Goal: Information Seeking & Learning: Learn about a topic

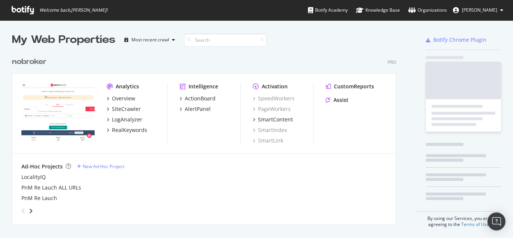
scroll to position [232, 502]
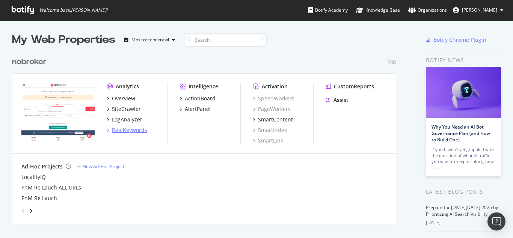
click at [121, 127] on div "RealKeywords" at bounding box center [129, 130] width 35 height 8
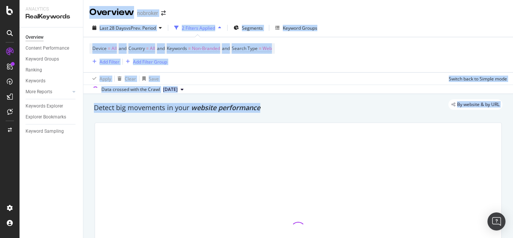
drag, startPoint x: 93, startPoint y: 165, endPoint x: 96, endPoint y: 160, distance: 5.7
click at [94, 165] on div at bounding box center [298, 228] width 416 height 225
click at [262, 6] on div "Overview nobroker" at bounding box center [298, 9] width 430 height 19
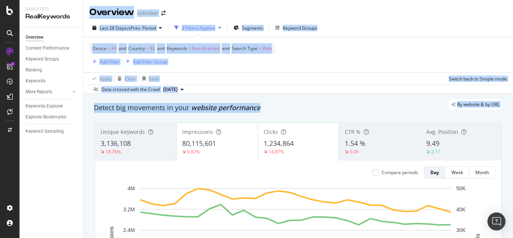
click at [358, 56] on div "Device = All and Country = All and Keywords = Non-Branded and Search Type = Web…" at bounding box center [298, 54] width 418 height 35
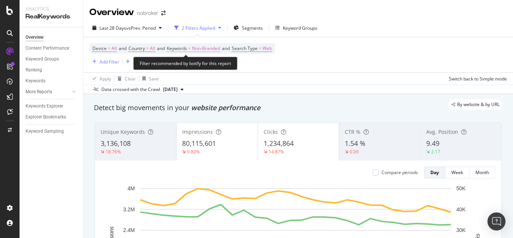
click at [210, 48] on span "Non-Branded" at bounding box center [206, 48] width 28 height 11
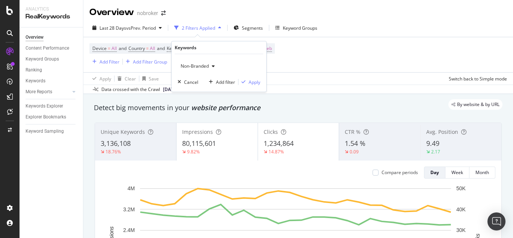
click at [201, 65] on span "Non-Branded" at bounding box center [193, 66] width 31 height 6
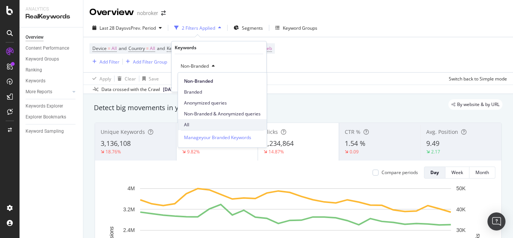
click at [195, 122] on span "All" at bounding box center [222, 124] width 77 height 7
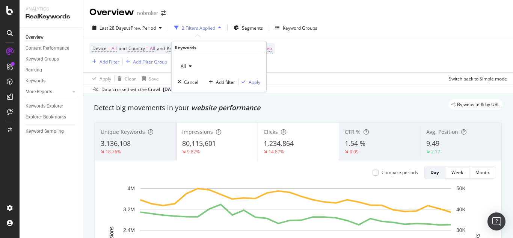
click at [258, 73] on div "All Cancel Add filter Apply" at bounding box center [219, 73] width 95 height 38
click at [255, 81] on div "Apply" at bounding box center [255, 82] width 12 height 6
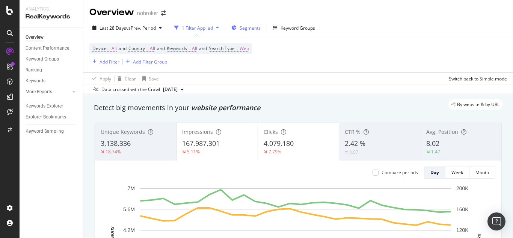
click at [248, 24] on div "Segments" at bounding box center [245, 27] width 29 height 11
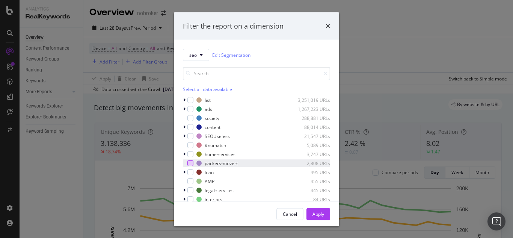
click at [190, 163] on div "modal" at bounding box center [190, 163] width 6 height 6
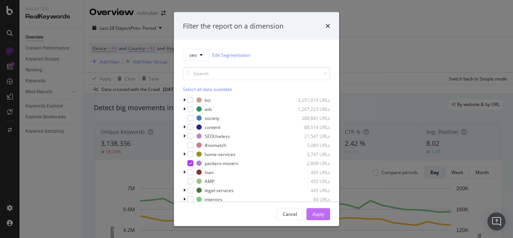
click at [324, 213] on button "Apply" at bounding box center [319, 214] width 24 height 12
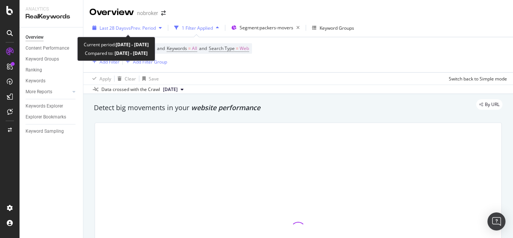
click at [112, 29] on span "Last 28 Days" at bounding box center [113, 28] width 27 height 6
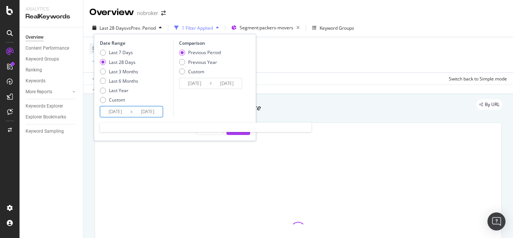
click at [119, 113] on input "2025/09/02" at bounding box center [115, 111] width 30 height 11
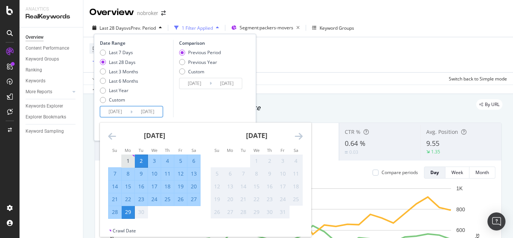
click at [126, 160] on div "1" at bounding box center [128, 161] width 13 height 8
type input "2025/09/01"
type input "2025/08/03"
type input "2025/08/31"
click at [126, 217] on div "29" at bounding box center [128, 212] width 13 height 12
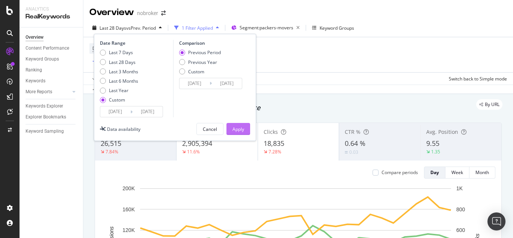
click at [233, 129] on div "Apply" at bounding box center [239, 129] width 12 height 6
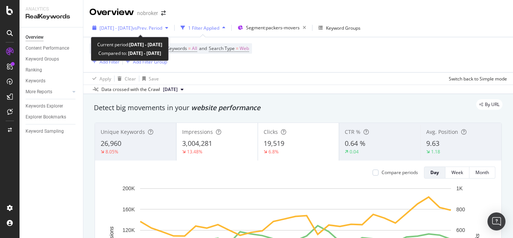
click at [133, 27] on span "[DATE] - [DATE]" at bounding box center [116, 28] width 33 height 6
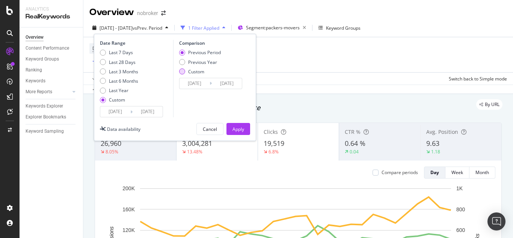
click at [180, 71] on div "Custom" at bounding box center [182, 71] width 6 height 6
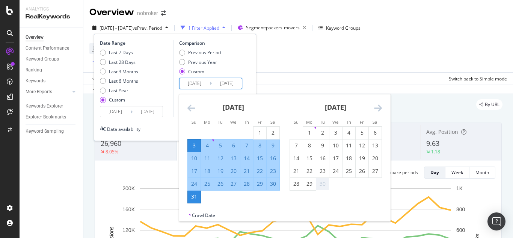
click at [194, 85] on input "2025/08/03" at bounding box center [195, 83] width 30 height 11
click at [256, 130] on div "1" at bounding box center [260, 133] width 13 height 8
type input "2025/08/01"
click at [190, 198] on div "31" at bounding box center [194, 197] width 13 height 8
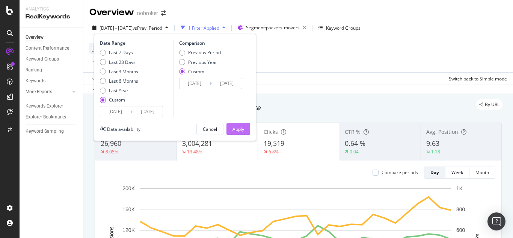
click at [235, 130] on div "Apply" at bounding box center [239, 129] width 12 height 6
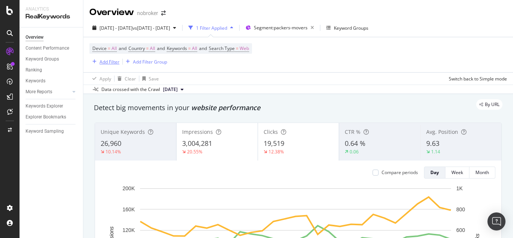
click at [111, 64] on div "Add Filter" at bounding box center [110, 62] width 20 height 6
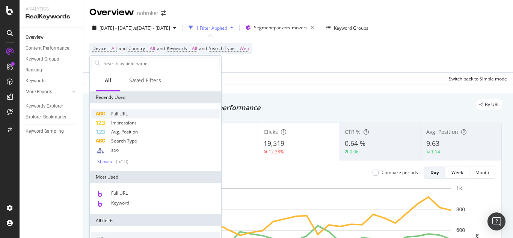
click at [124, 113] on span "Full URL" at bounding box center [119, 113] width 17 height 6
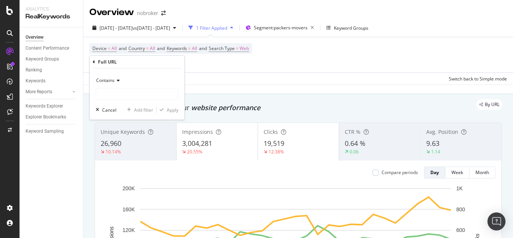
click at [113, 82] on span "Contains" at bounding box center [105, 80] width 18 height 6
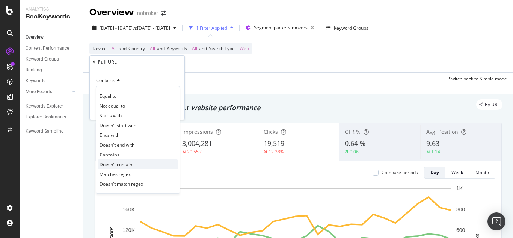
click at [121, 162] on span "Doesn't contain" at bounding box center [116, 164] width 33 height 6
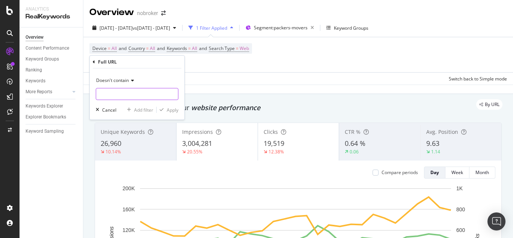
click at [118, 92] on input "text" at bounding box center [137, 94] width 82 height 12
type input "guide"
click at [167, 112] on div "Apply" at bounding box center [173, 110] width 12 height 6
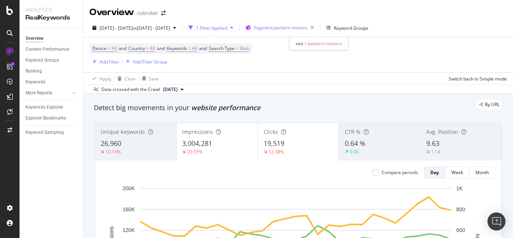
click at [308, 27] on span "Segment: packers-movers" at bounding box center [281, 27] width 54 height 6
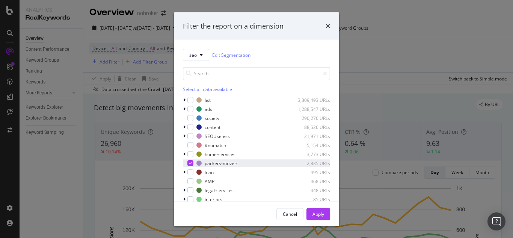
click at [191, 165] on icon "modal" at bounding box center [190, 163] width 3 height 4
click at [184, 154] on icon "modal" at bounding box center [184, 154] width 2 height 5
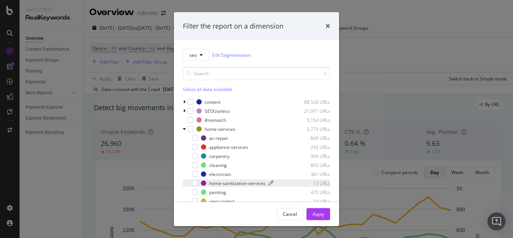
scroll to position [38, 0]
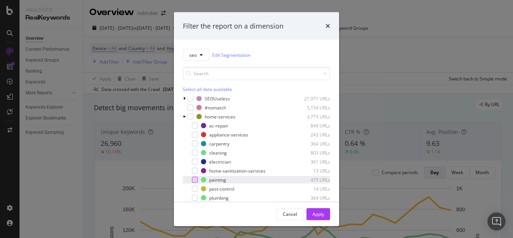
click at [195, 178] on div "modal" at bounding box center [195, 180] width 6 height 6
click at [316, 209] on div "Apply" at bounding box center [319, 213] width 12 height 11
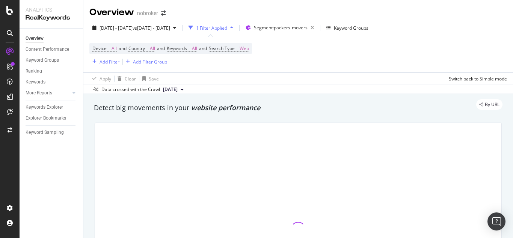
click at [109, 62] on div "Add Filter" at bounding box center [110, 62] width 20 height 6
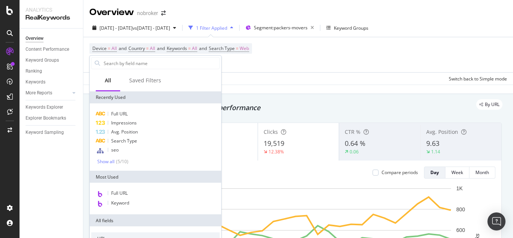
click at [320, 58] on div "Device = All and Country = All and Keywords = All and Search Type = Web Add Fil…" at bounding box center [298, 54] width 418 height 35
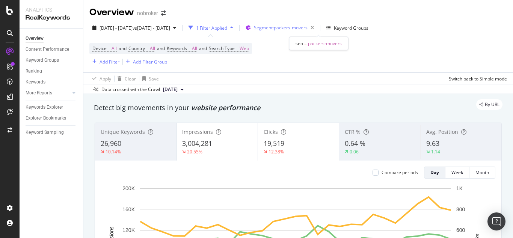
click at [308, 28] on span "Segment: packers-movers" at bounding box center [281, 27] width 54 height 6
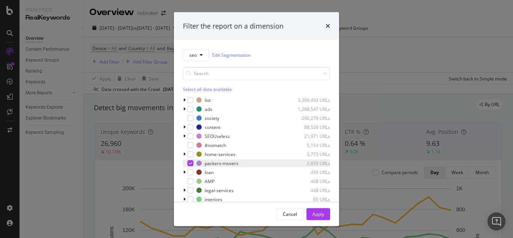
click at [192, 161] on icon "modal" at bounding box center [190, 163] width 3 height 4
click at [184, 154] on icon "modal" at bounding box center [184, 154] width 2 height 5
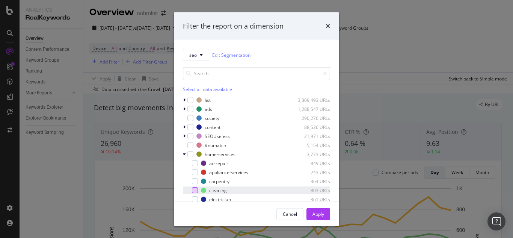
click at [197, 188] on div "modal" at bounding box center [195, 190] width 6 height 6
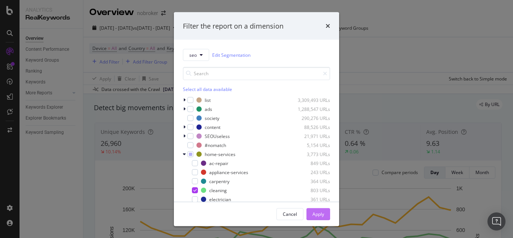
click at [316, 211] on div "Apply" at bounding box center [319, 213] width 12 height 6
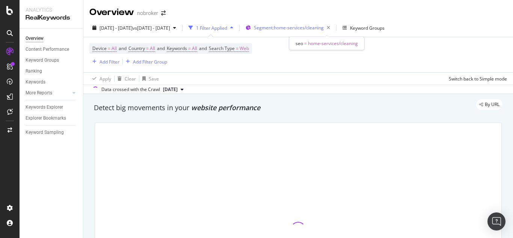
click at [320, 28] on span "Segment: home-services/cleaning" at bounding box center [289, 27] width 70 height 6
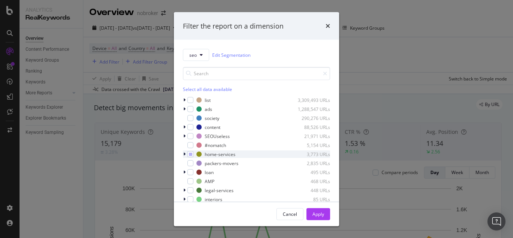
click at [185, 153] on icon "modal" at bounding box center [184, 154] width 2 height 5
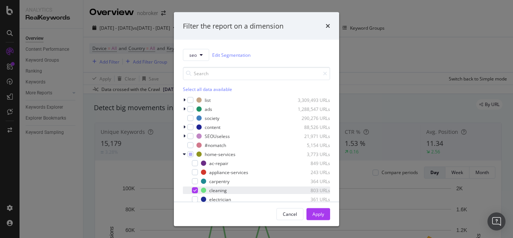
click at [197, 188] on icon "modal" at bounding box center [195, 190] width 3 height 4
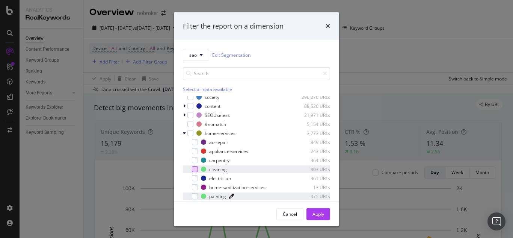
scroll to position [38, 0]
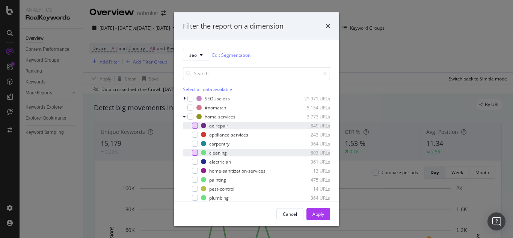
click at [196, 124] on div "modal" at bounding box center [195, 125] width 6 height 6
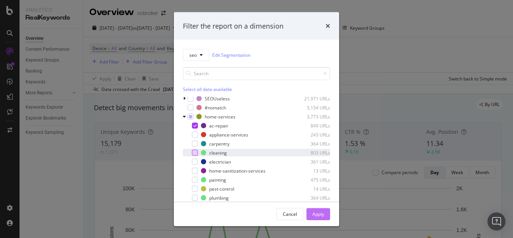
click at [317, 211] on div "Apply" at bounding box center [319, 213] width 12 height 6
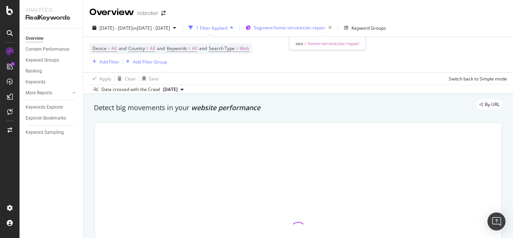
click at [319, 27] on span "Segment: home-services/ac-repair" at bounding box center [289, 27] width 71 height 6
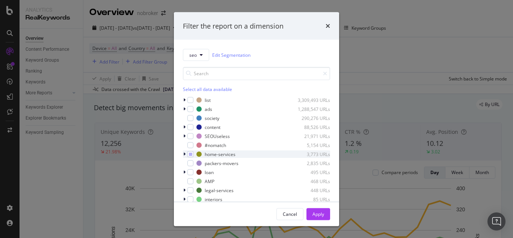
click at [186, 154] on div "modal" at bounding box center [185, 154] width 5 height 8
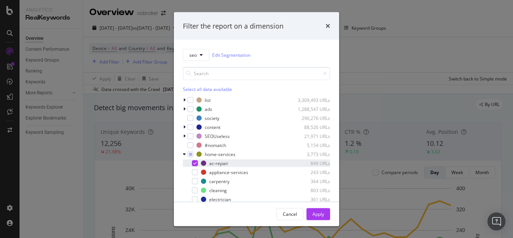
click at [197, 161] on icon "modal" at bounding box center [195, 163] width 3 height 4
click at [194, 171] on div "modal" at bounding box center [195, 172] width 6 height 6
click at [321, 216] on div "Apply" at bounding box center [319, 213] width 12 height 6
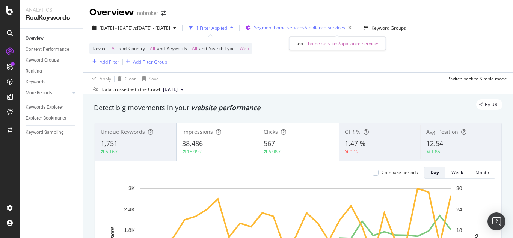
click at [342, 27] on span "Segment: home-services/appliance-services" at bounding box center [299, 27] width 91 height 6
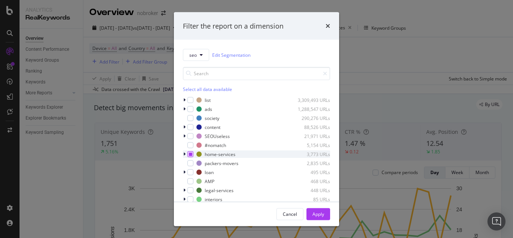
click at [187, 153] on div "modal" at bounding box center [190, 154] width 6 height 6
click at [189, 156] on icon "modal" at bounding box center [190, 154] width 3 height 4
click at [185, 155] on icon "modal" at bounding box center [184, 154] width 2 height 5
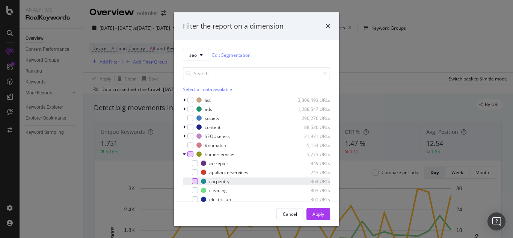
scroll to position [38, 0]
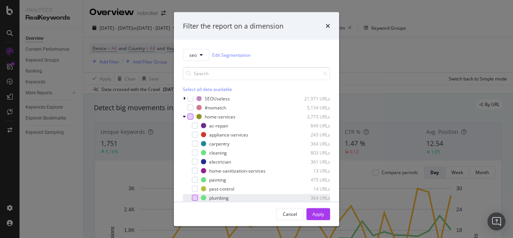
click at [196, 197] on div "modal" at bounding box center [195, 198] width 6 height 6
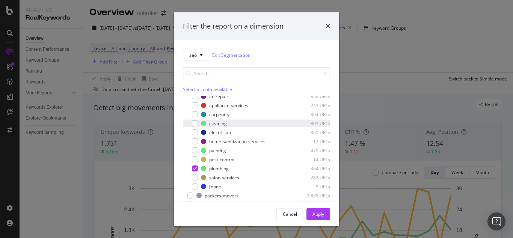
scroll to position [75, 0]
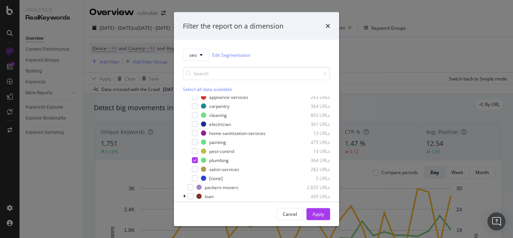
drag, startPoint x: 321, startPoint y: 210, endPoint x: 394, endPoint y: 7, distance: 216.6
click at [319, 210] on div "Apply" at bounding box center [319, 213] width 12 height 11
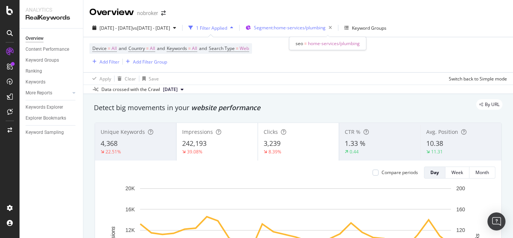
click at [326, 27] on span "Segment: home-services/plumbing" at bounding box center [290, 27] width 72 height 6
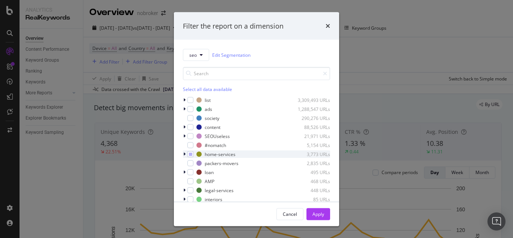
click at [185, 155] on icon "modal" at bounding box center [184, 154] width 2 height 5
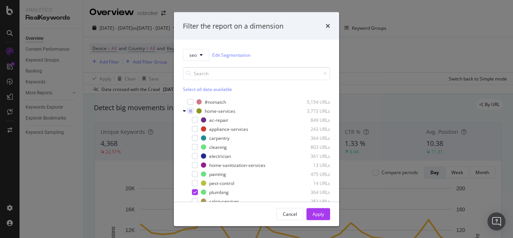
scroll to position [75, 0]
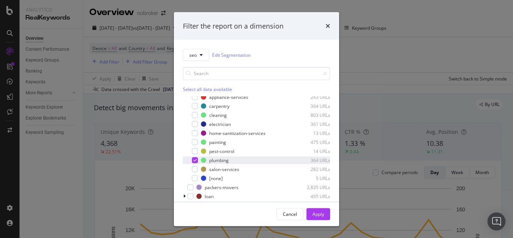
click at [196, 160] on icon "modal" at bounding box center [195, 160] width 3 height 4
click at [196, 124] on div "modal" at bounding box center [195, 124] width 6 height 6
click at [317, 213] on div "Apply" at bounding box center [319, 213] width 12 height 6
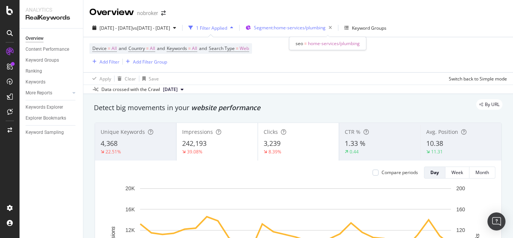
click at [324, 29] on span "Segment: home-services/plumbing" at bounding box center [290, 27] width 72 height 6
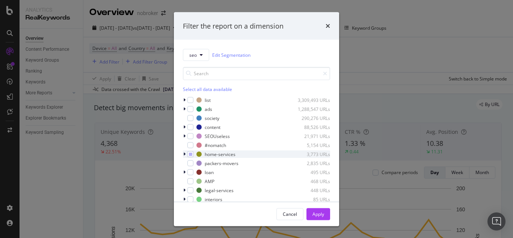
click at [184, 153] on icon "modal" at bounding box center [184, 154] width 2 height 5
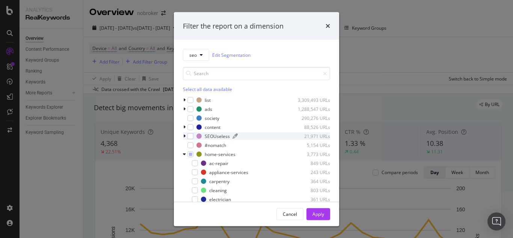
scroll to position [38, 0]
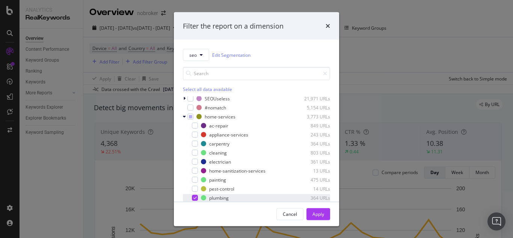
click at [196, 198] on icon "modal" at bounding box center [195, 198] width 3 height 4
click at [197, 144] on div "modal" at bounding box center [195, 144] width 6 height 6
click at [322, 212] on div "Apply" at bounding box center [319, 213] width 12 height 6
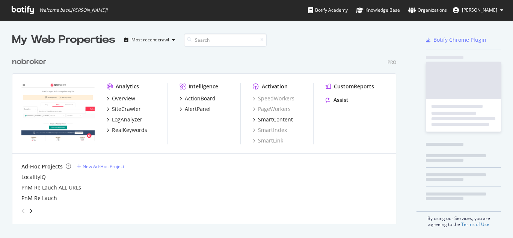
scroll to position [171, 385]
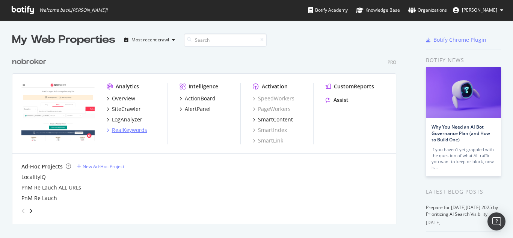
click at [130, 131] on div "RealKeywords" at bounding box center [129, 130] width 35 height 8
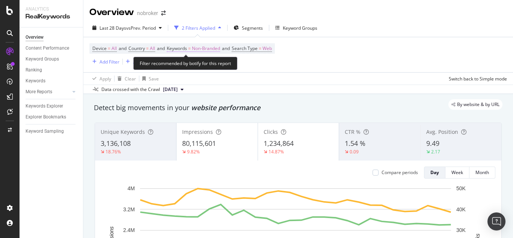
click at [212, 45] on span "Non-Branded" at bounding box center [206, 48] width 28 height 11
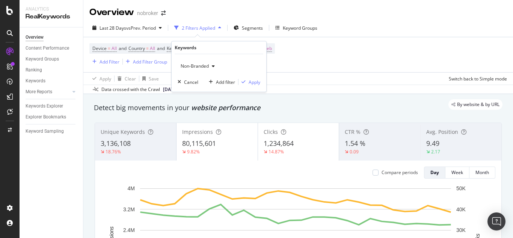
click at [201, 65] on span "Non-Branded" at bounding box center [193, 66] width 31 height 6
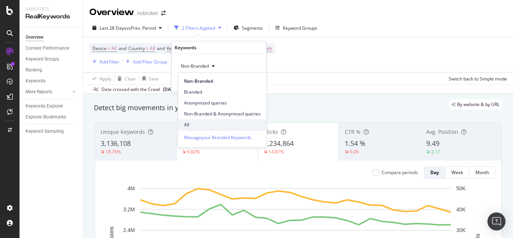
click at [199, 121] on span "All" at bounding box center [222, 124] width 77 height 7
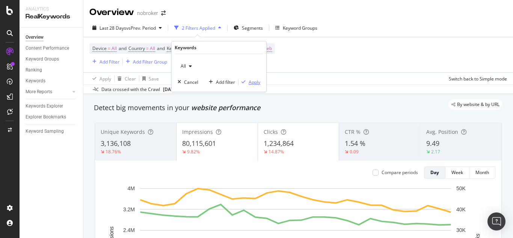
click at [251, 83] on div "Apply" at bounding box center [255, 82] width 12 height 6
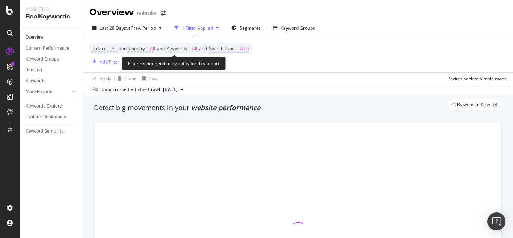
click at [249, 51] on span "Web" at bounding box center [244, 48] width 9 height 11
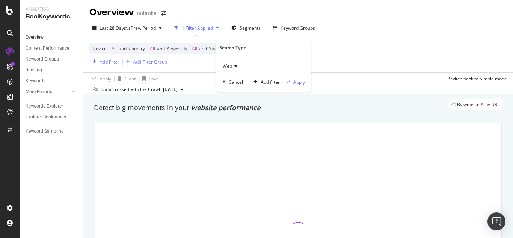
click at [237, 64] on div "Web" at bounding box center [263, 66] width 83 height 12
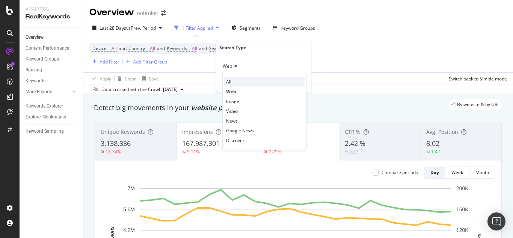
click at [236, 81] on div "All" at bounding box center [264, 82] width 80 height 10
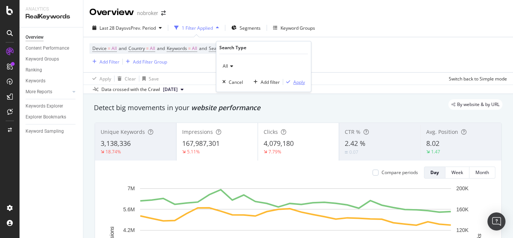
click at [294, 81] on div "Apply" at bounding box center [299, 82] width 12 height 6
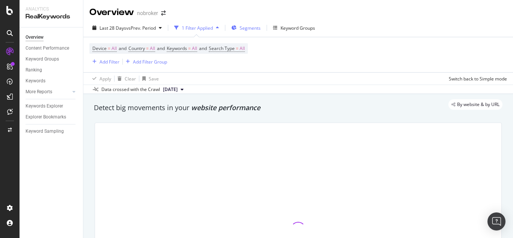
click at [250, 30] on span "Segments" at bounding box center [250, 28] width 21 height 6
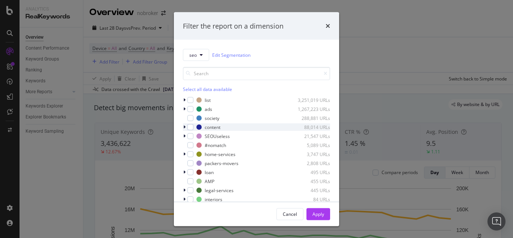
click at [184, 125] on icon "modal" at bounding box center [184, 127] width 2 height 5
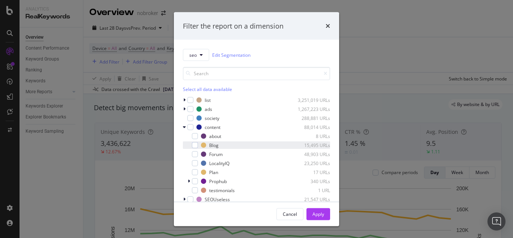
click at [198, 145] on div "Blog 15,495 URLs" at bounding box center [256, 145] width 147 height 8
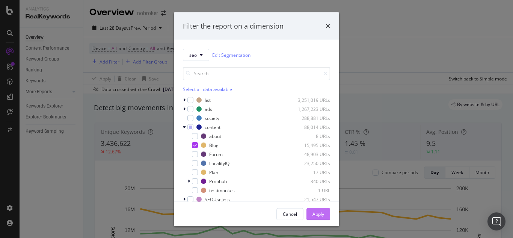
click at [319, 213] on div "Apply" at bounding box center [319, 213] width 12 height 6
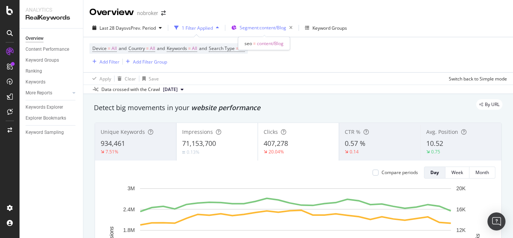
click at [271, 26] on span "Segment: content/Blog" at bounding box center [263, 27] width 47 height 6
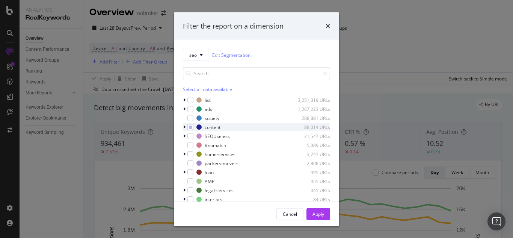
click at [183, 128] on icon "modal" at bounding box center [184, 127] width 2 height 5
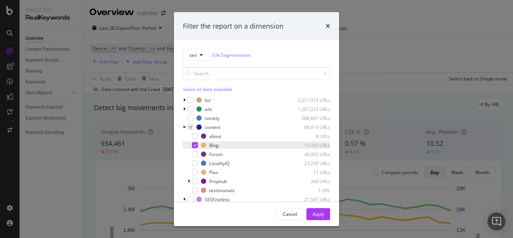
click at [193, 144] on div "modal" at bounding box center [195, 145] width 6 height 6
click at [196, 155] on div "modal" at bounding box center [195, 154] width 6 height 6
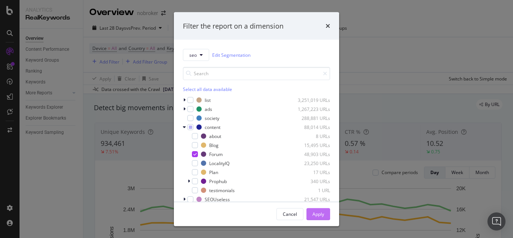
click at [313, 211] on div "Apply" at bounding box center [319, 213] width 12 height 6
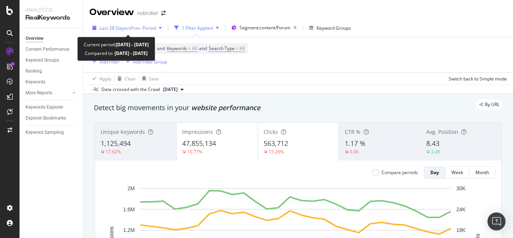
click at [115, 27] on span "Last 28 Days" at bounding box center [113, 28] width 27 height 6
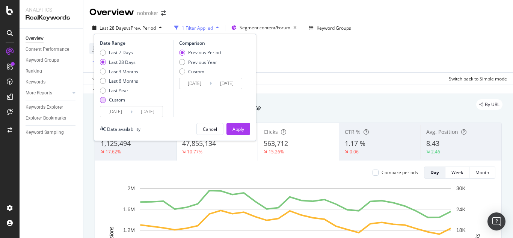
click at [102, 101] on div "Custom" at bounding box center [103, 100] width 6 height 6
click at [115, 109] on input "[DATE]" at bounding box center [115, 111] width 30 height 11
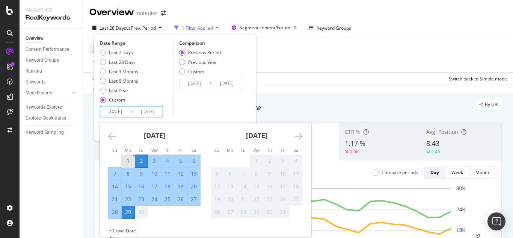
click at [128, 161] on div "1" at bounding box center [128, 161] width 13 height 8
type input "[DATE]"
click at [130, 209] on div "29" at bounding box center [128, 212] width 13 height 8
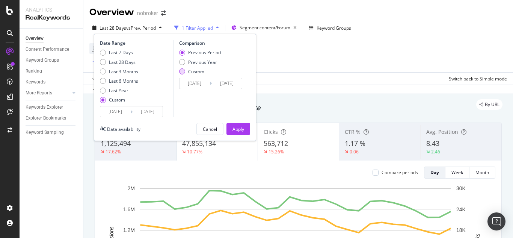
click at [184, 73] on div "Custom" at bounding box center [182, 71] width 6 height 6
click at [190, 80] on input "[DATE]" at bounding box center [195, 83] width 30 height 11
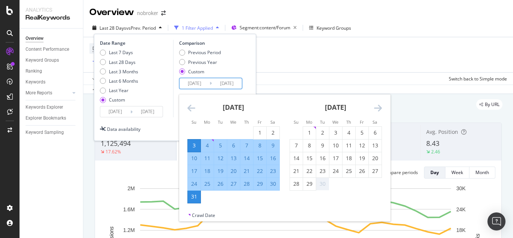
drag, startPoint x: 254, startPoint y: 133, endPoint x: 245, endPoint y: 160, distance: 28.9
click at [254, 134] on div "1" at bounding box center [260, 133] width 13 height 8
type input "[DATE]"
click at [195, 199] on div "31" at bounding box center [194, 197] width 13 height 8
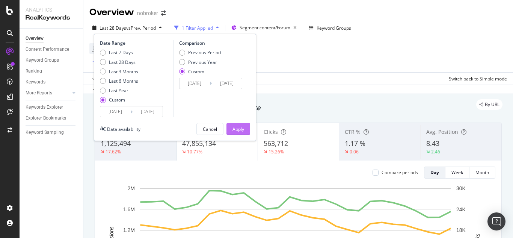
click at [237, 131] on div "Apply" at bounding box center [239, 129] width 12 height 6
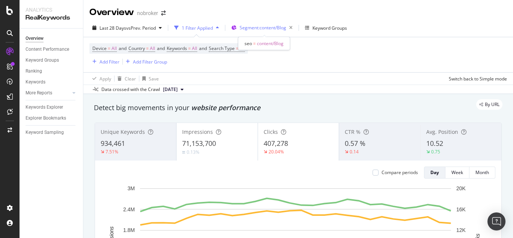
click at [264, 27] on span "Segment: content/Blog" at bounding box center [263, 27] width 47 height 6
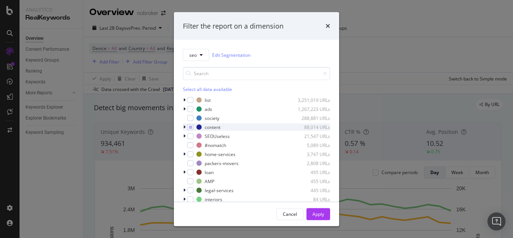
click at [184, 127] on icon "modal" at bounding box center [184, 127] width 2 height 5
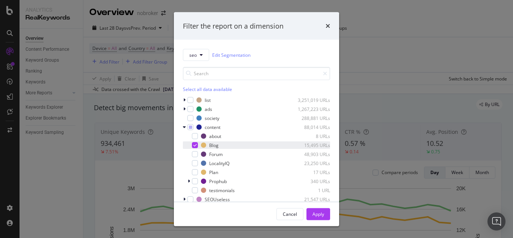
click at [196, 146] on icon "modal" at bounding box center [195, 145] width 3 height 4
click at [195, 162] on div "modal" at bounding box center [195, 163] width 6 height 6
click at [317, 213] on div "Apply" at bounding box center [319, 213] width 12 height 6
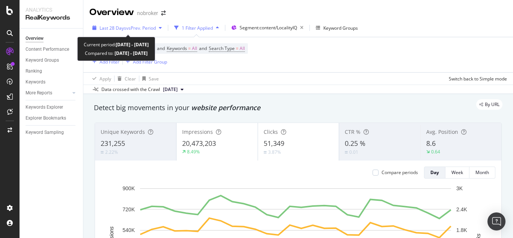
click at [114, 29] on span "Last 28 Days" at bounding box center [113, 28] width 27 height 6
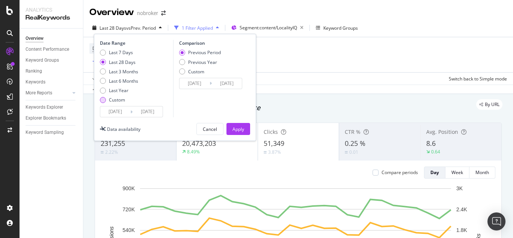
click at [106, 97] on div "Custom" at bounding box center [119, 100] width 38 height 6
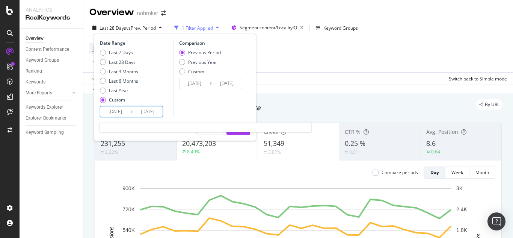
click at [119, 109] on input "[DATE]" at bounding box center [115, 111] width 30 height 11
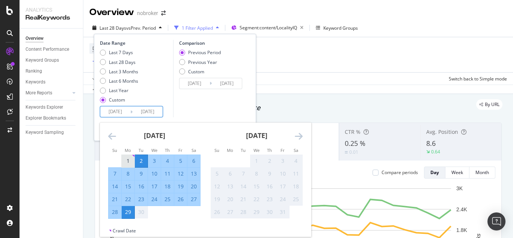
click at [125, 161] on div "1" at bounding box center [128, 161] width 13 height 8
type input "[DATE]"
click at [129, 211] on div "29" at bounding box center [128, 212] width 13 height 8
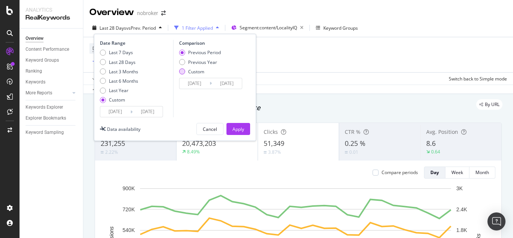
click at [182, 71] on div "Custom" at bounding box center [182, 71] width 6 height 6
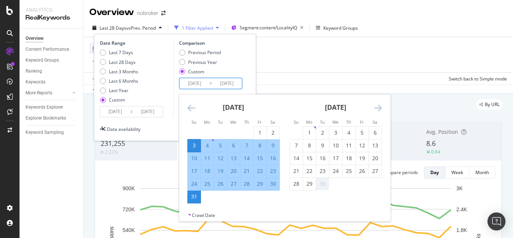
click at [189, 83] on input "[DATE]" at bounding box center [195, 83] width 30 height 11
click at [260, 132] on div "1" at bounding box center [260, 133] width 13 height 8
type input "[DATE]"
drag, startPoint x: 194, startPoint y: 201, endPoint x: 198, endPoint y: 171, distance: 30.2
click at [193, 201] on div "31" at bounding box center [194, 197] width 13 height 12
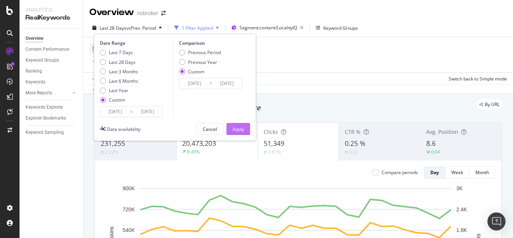
click at [236, 128] on div "Apply" at bounding box center [239, 129] width 12 height 6
